Goal: Check status: Check status

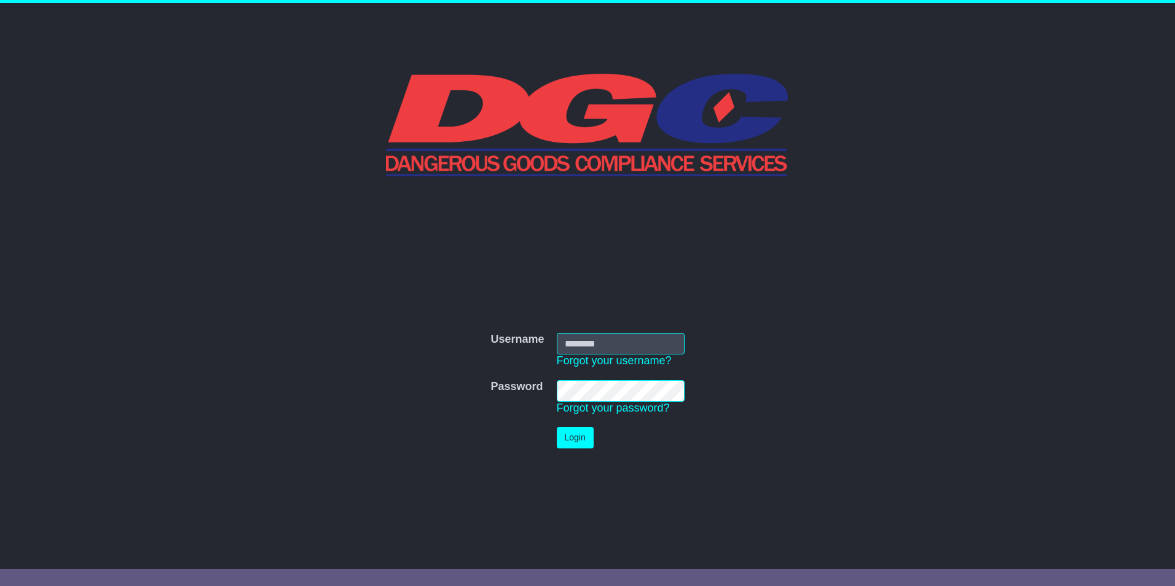
type input "**********"
click at [577, 433] on button "Login" at bounding box center [575, 438] width 37 height 22
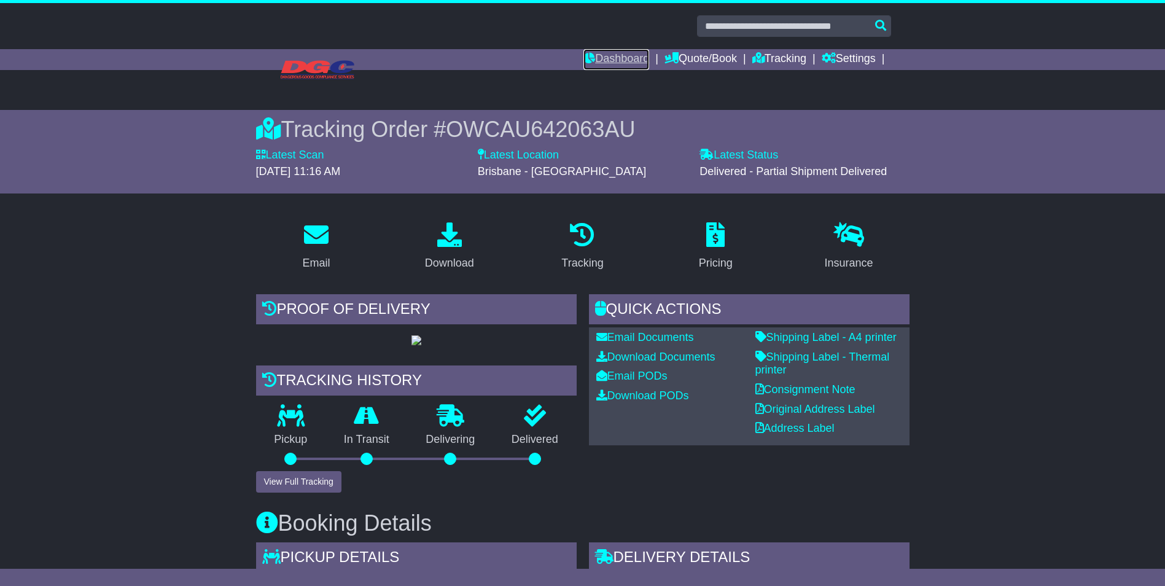
click at [627, 62] on link "Dashboard" at bounding box center [617, 59] width 66 height 21
